Goal: Information Seeking & Learning: Learn about a topic

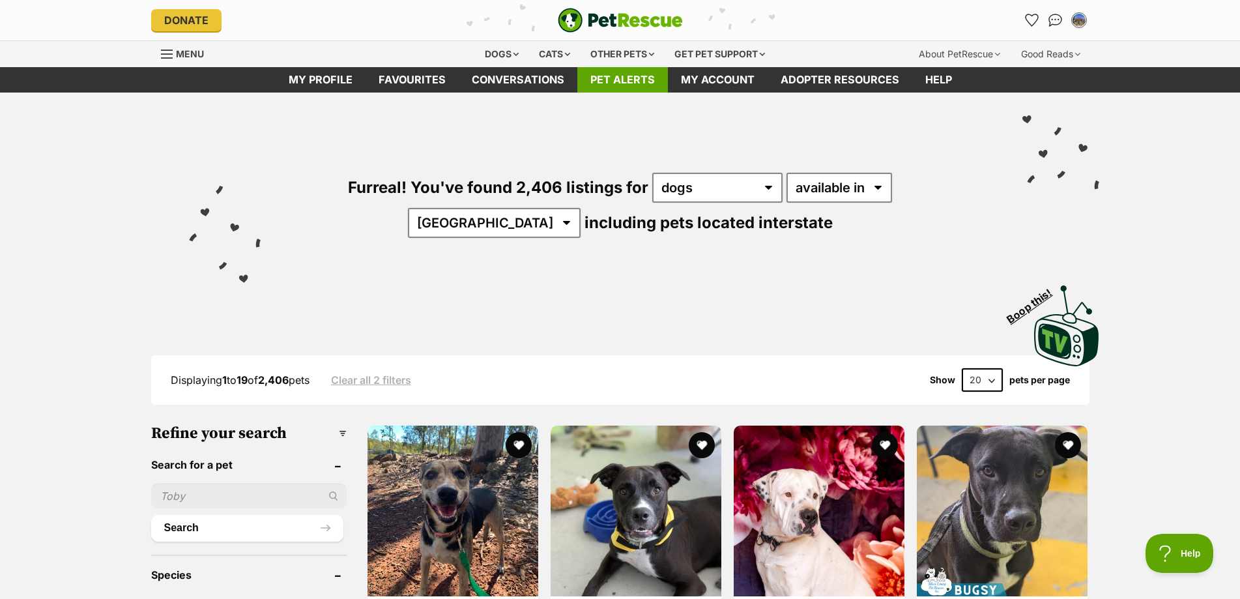
click at [582, 76] on link "Pet alerts" at bounding box center [622, 79] width 91 height 25
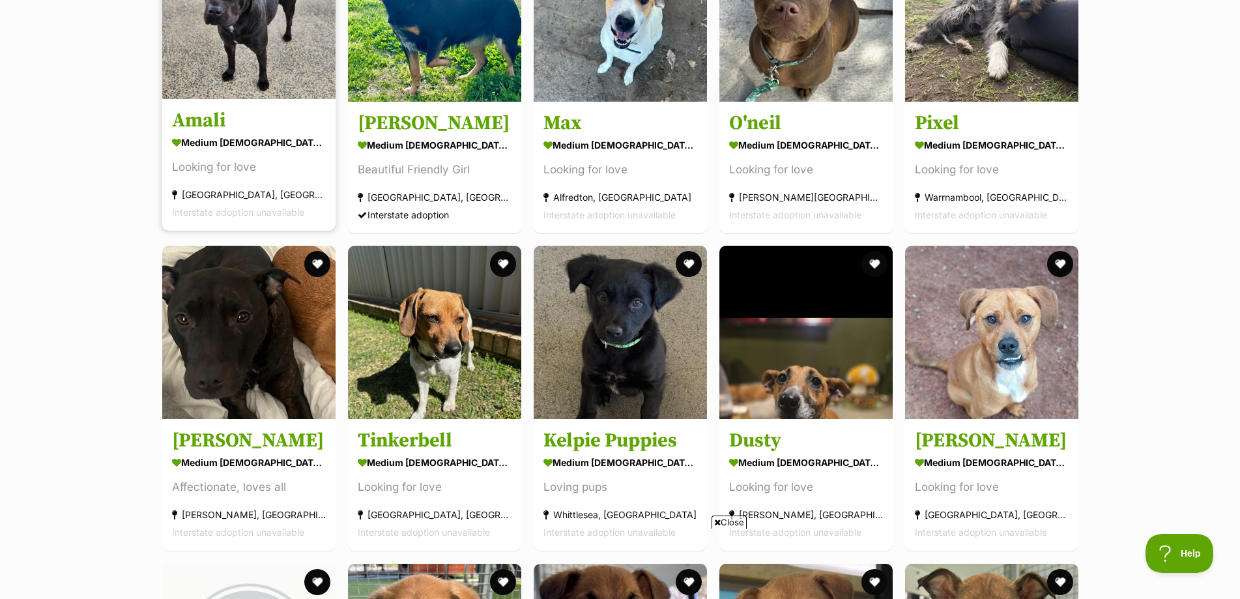
scroll to position [6125, 0]
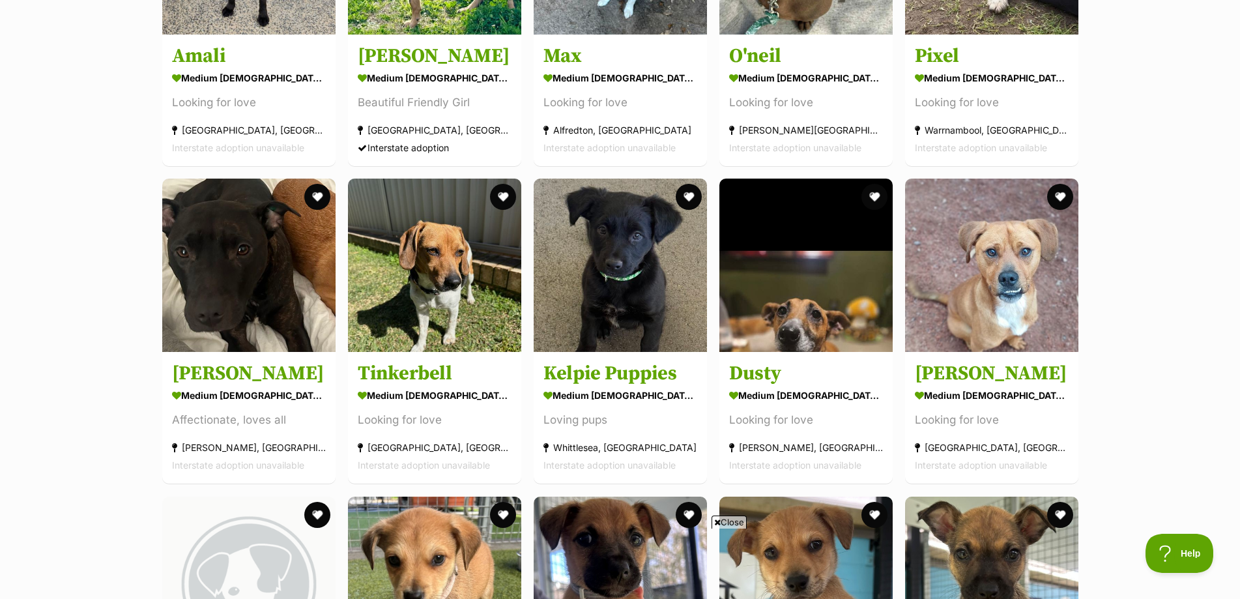
drag, startPoint x: 644, startPoint y: 351, endPoint x: 1166, endPoint y: 336, distance: 522.8
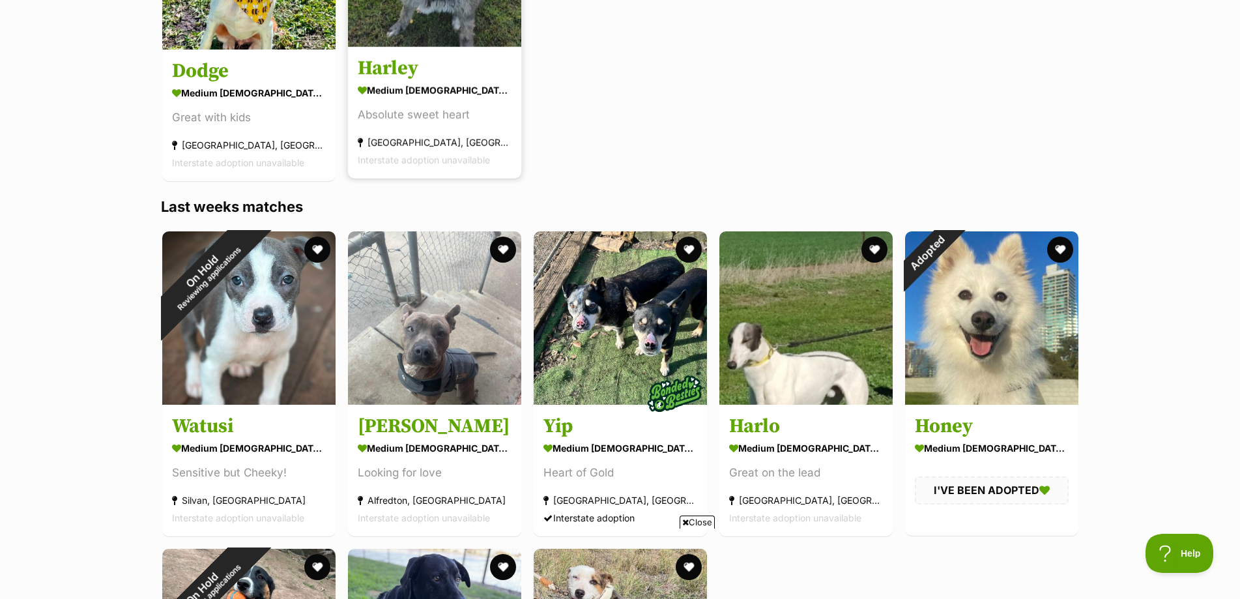
scroll to position [0, 0]
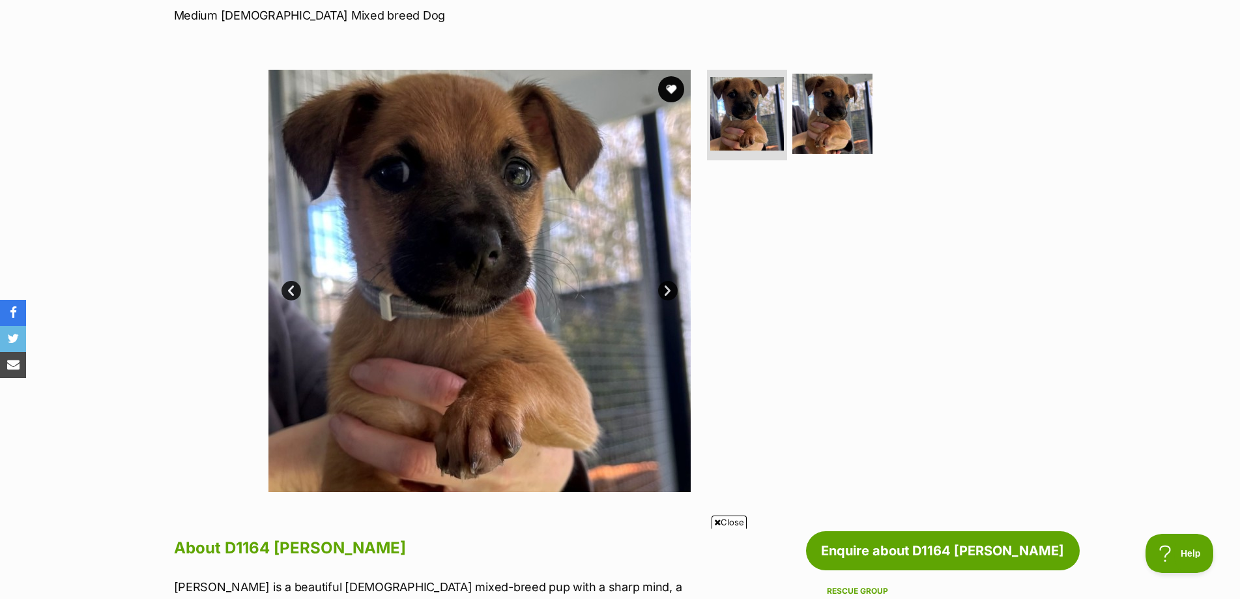
scroll to position [195, 0]
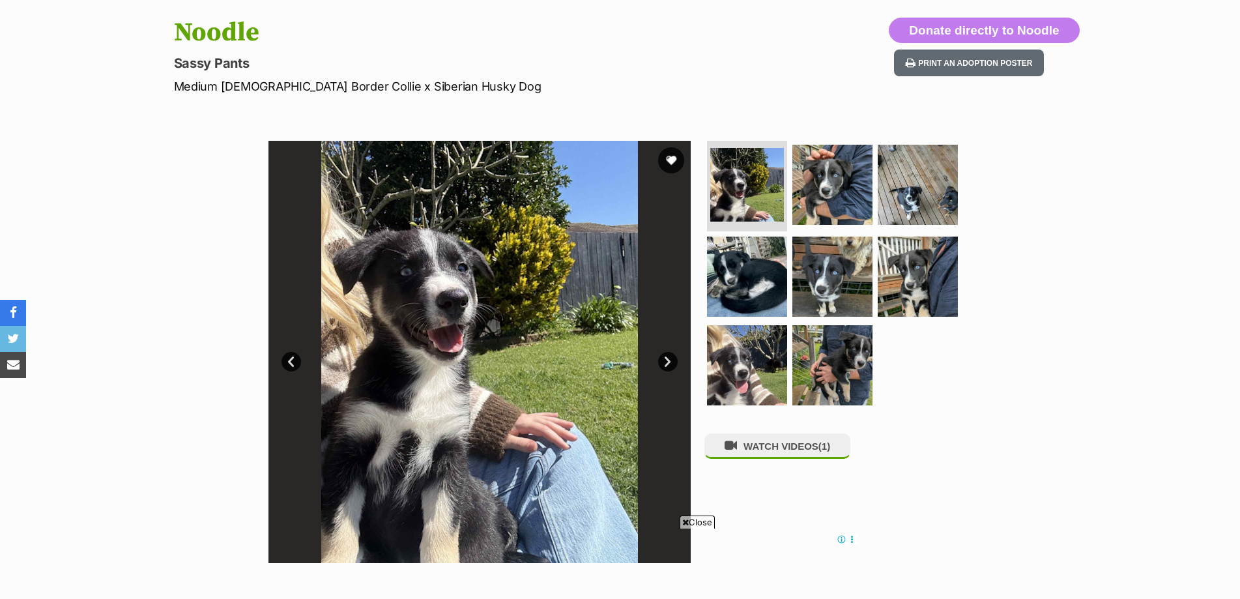
click at [665, 357] on link "Next" at bounding box center [668, 362] width 20 height 20
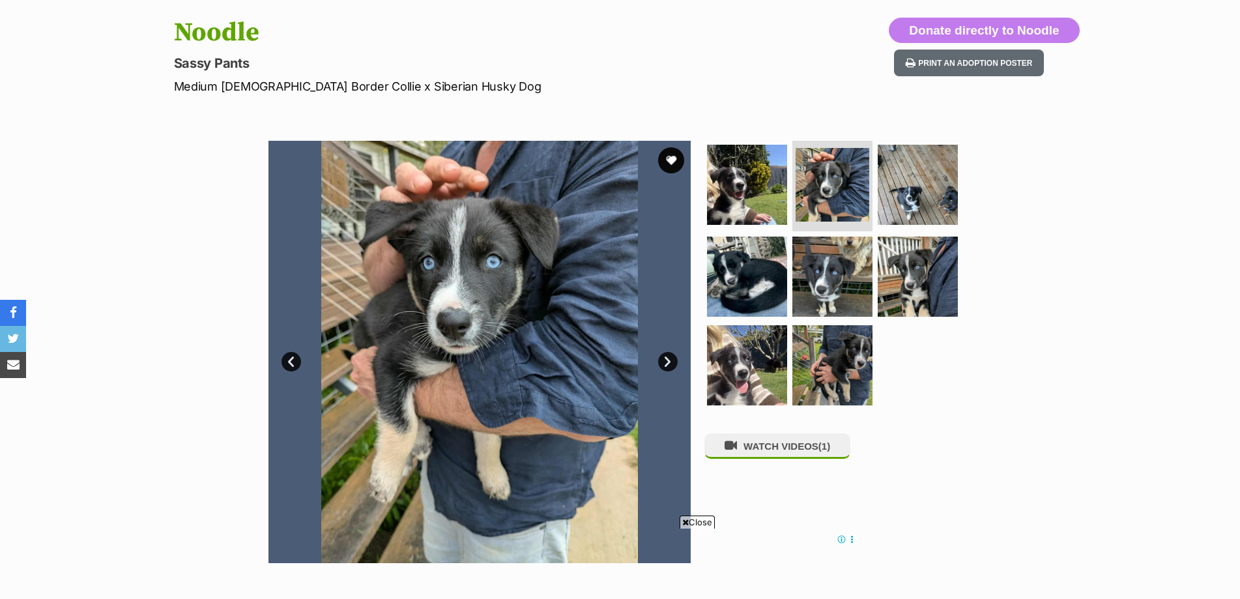
click at [665, 357] on link "Next" at bounding box center [668, 362] width 20 height 20
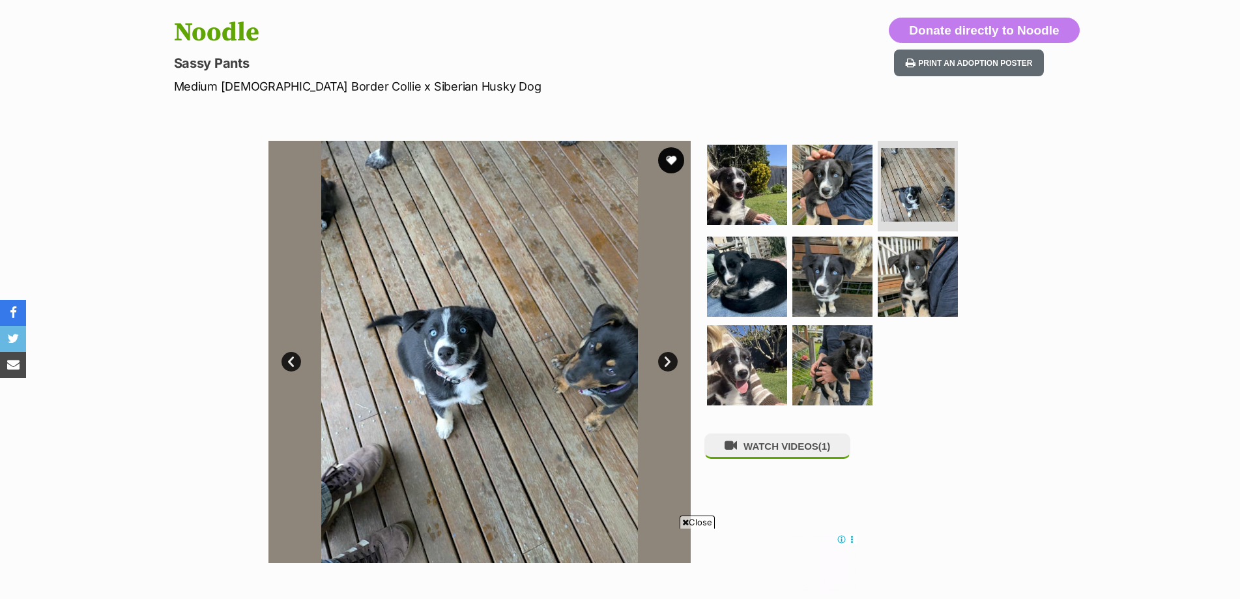
click at [665, 357] on link "Next" at bounding box center [668, 362] width 20 height 20
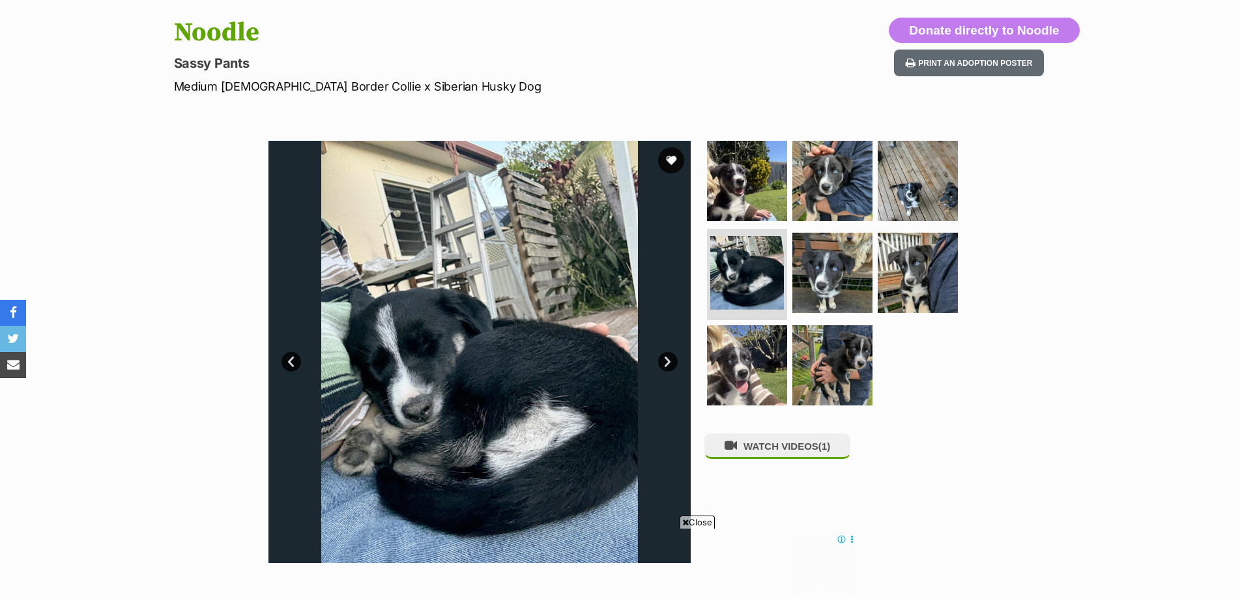
click at [665, 357] on link "Next" at bounding box center [668, 362] width 20 height 20
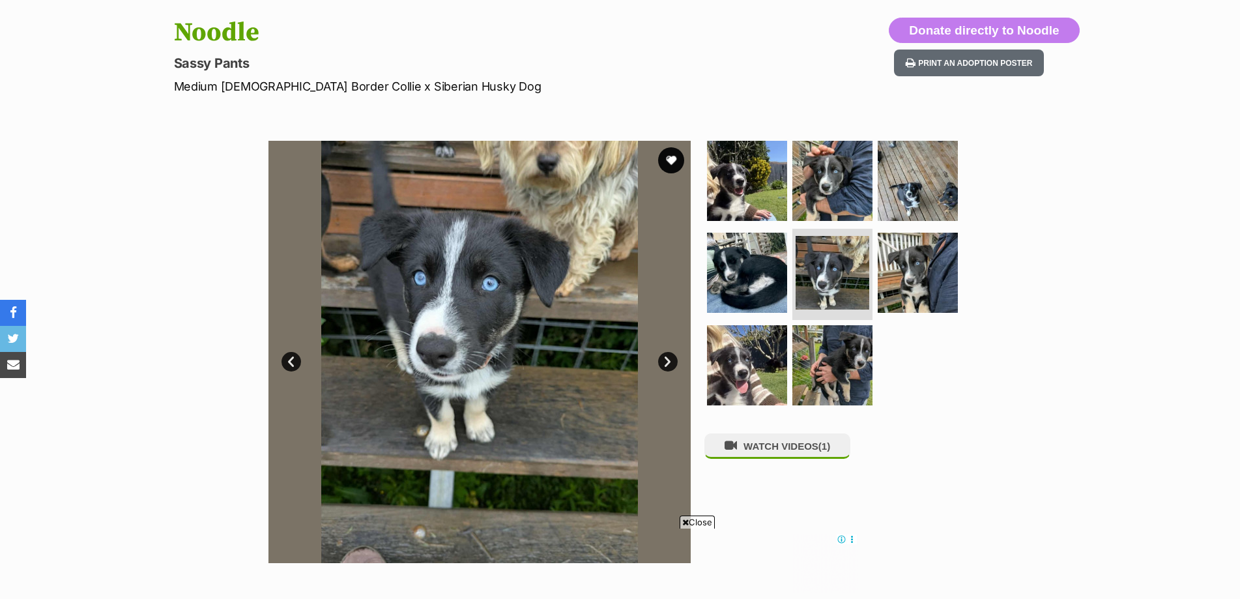
click at [665, 357] on link "Next" at bounding box center [668, 362] width 20 height 20
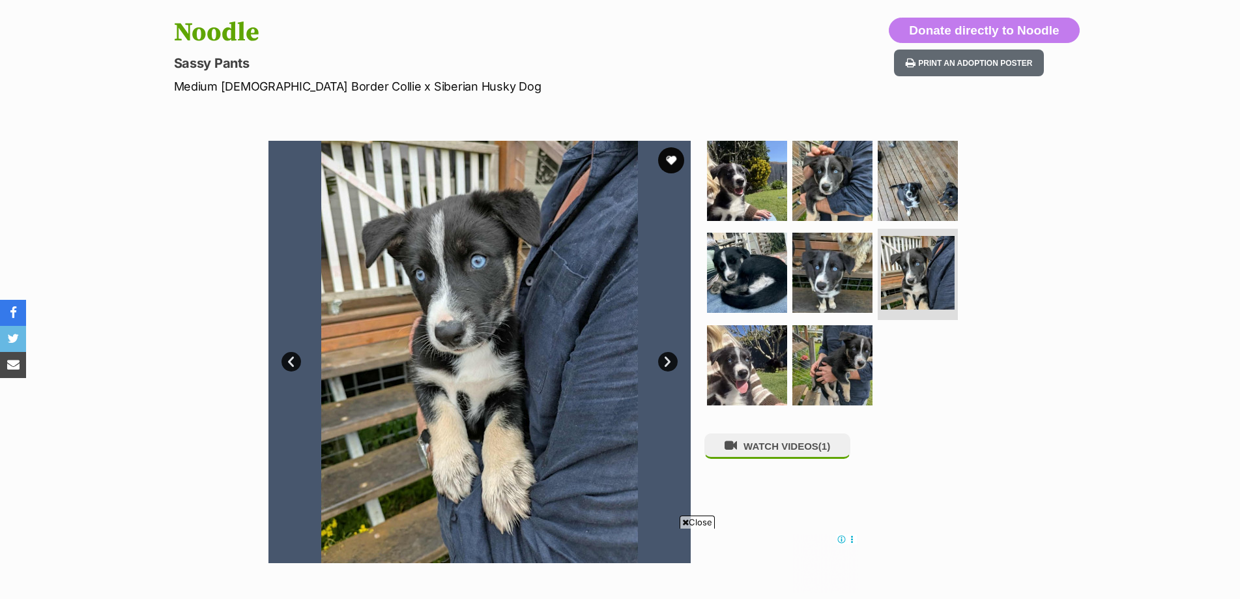
click at [665, 357] on link "Next" at bounding box center [668, 362] width 20 height 20
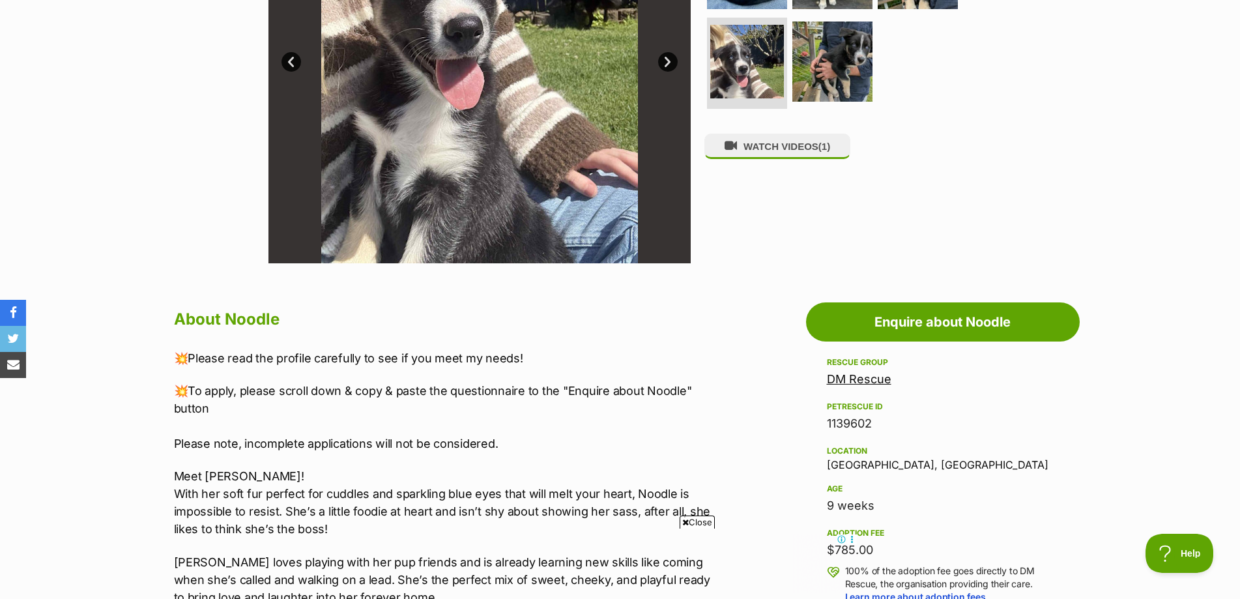
scroll to position [261, 0]
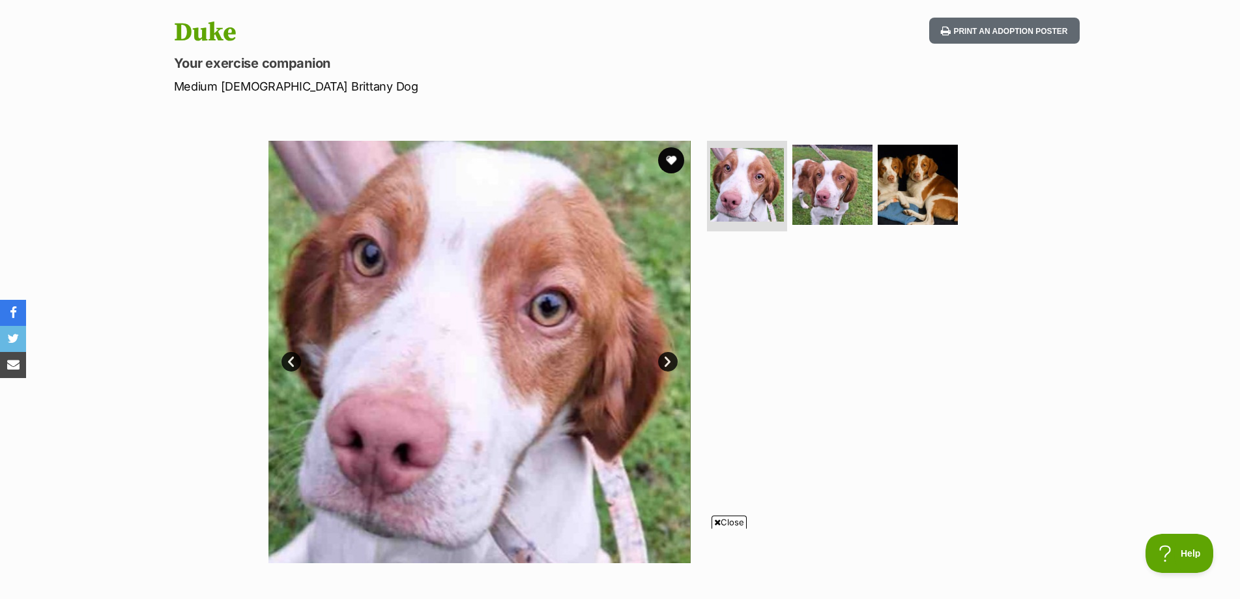
click at [665, 360] on link "Next" at bounding box center [668, 362] width 20 height 20
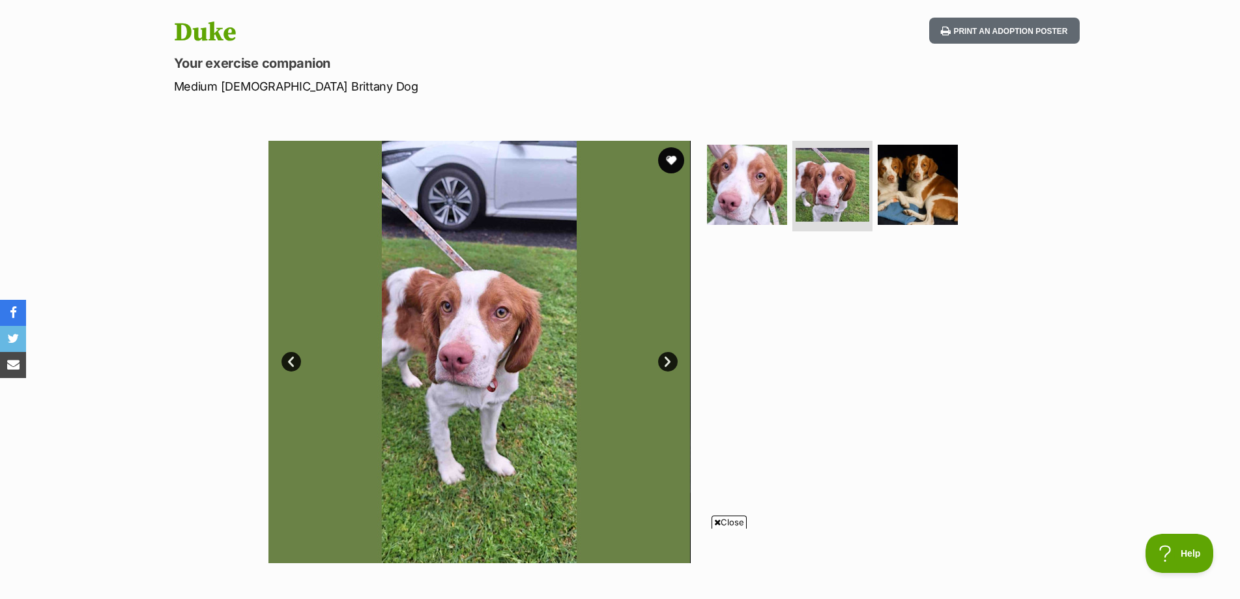
click at [665, 360] on link "Next" at bounding box center [668, 362] width 20 height 20
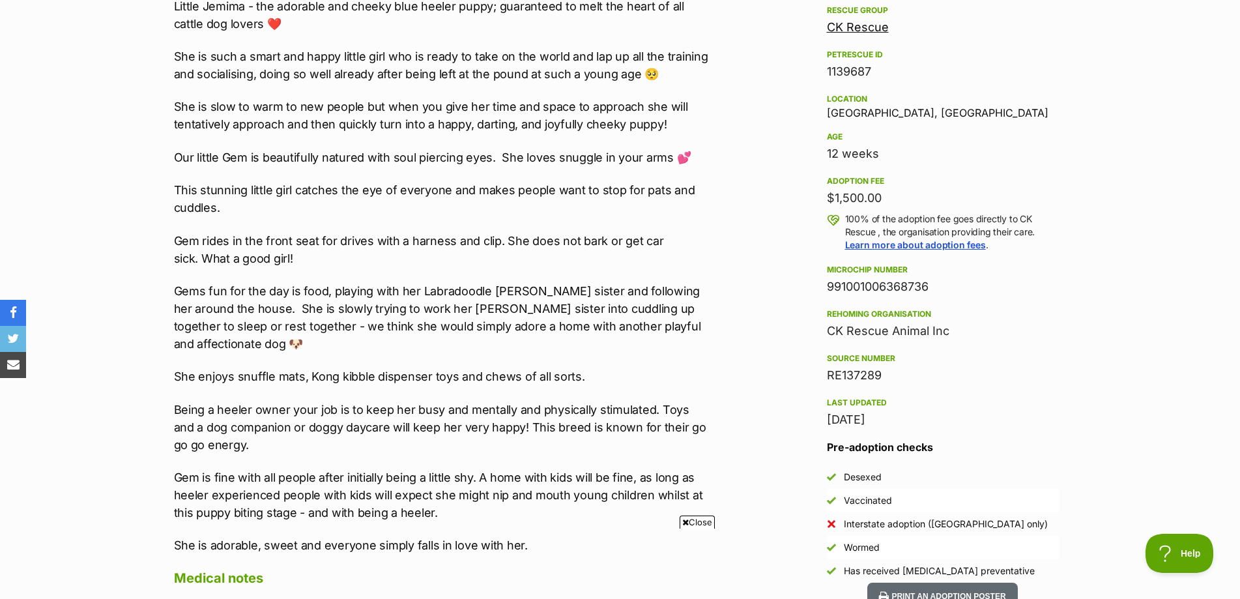
scroll to position [586, 0]
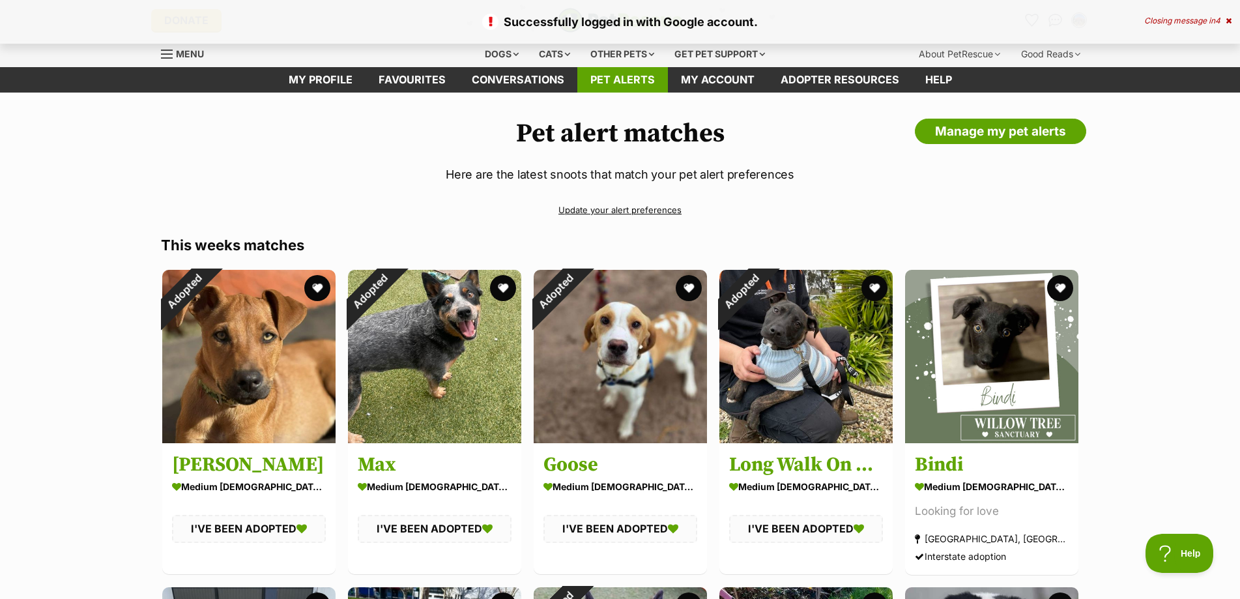
click at [631, 84] on link "Pet alerts" at bounding box center [622, 79] width 91 height 25
